Goal: Check status

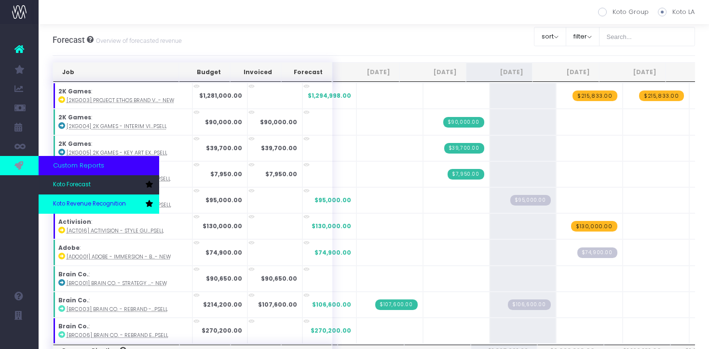
click at [61, 206] on span "Koto Revenue Recognition" at bounding box center [89, 204] width 73 height 9
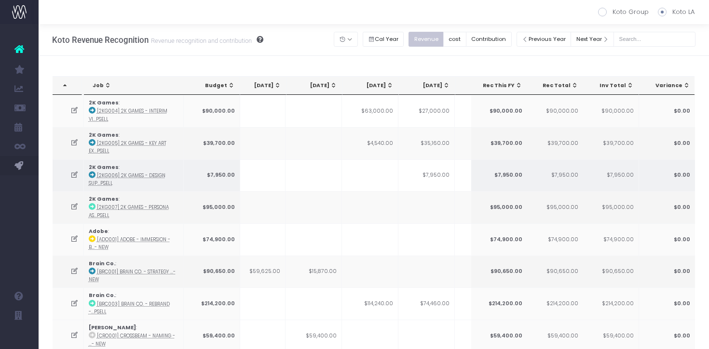
scroll to position [0, 83]
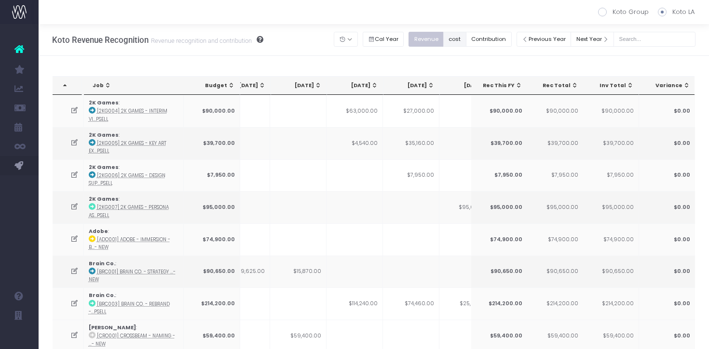
click at [466, 36] on button "cost" at bounding box center [454, 39] width 23 height 15
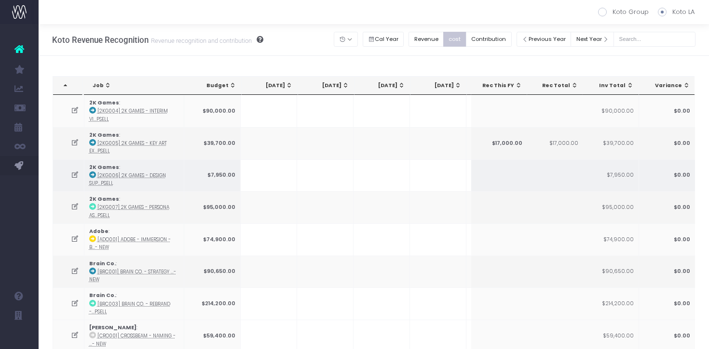
scroll to position [847, 0]
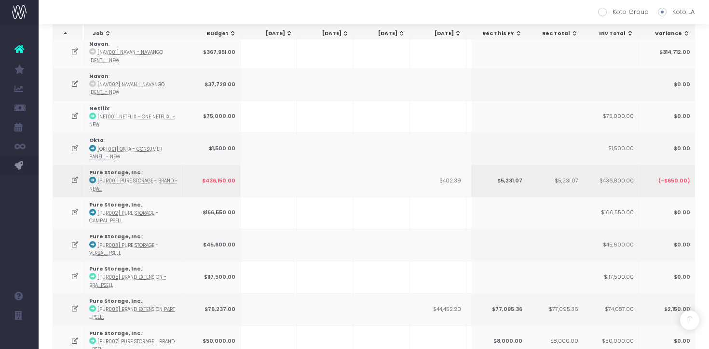
click at [75, 176] on icon at bounding box center [75, 180] width 8 height 8
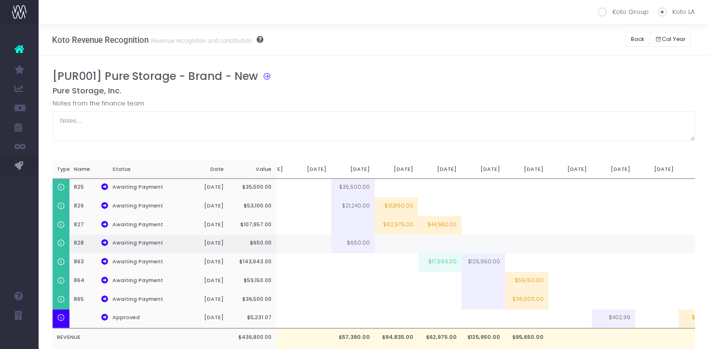
scroll to position [0, 208]
